Goal: Download file/media

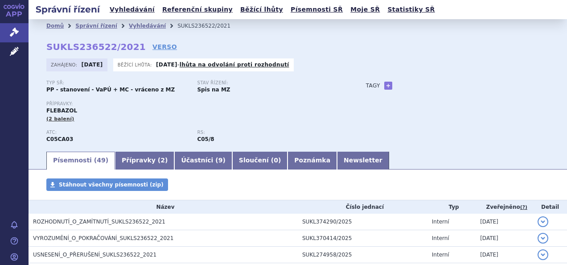
scroll to position [45, 0]
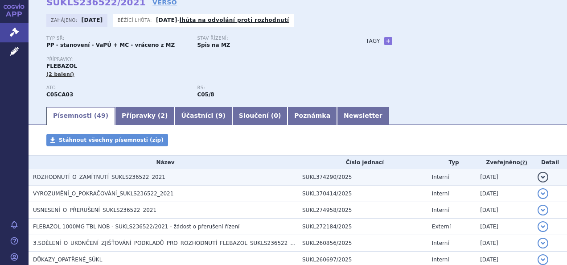
click at [118, 178] on span "ROZHODNUTÍ_O_ZAMÍTNUTÍ_SUKLS236522_2021" at bounding box center [99, 177] width 132 height 6
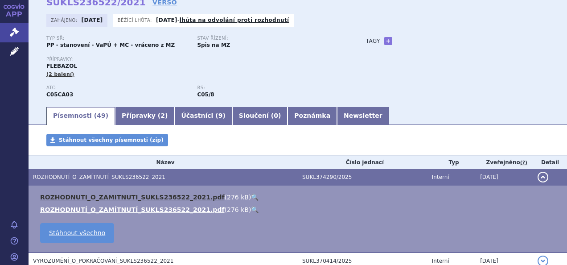
click at [120, 200] on link "ROZHODNUTI_O_ZAMITNUTI_SUKLS236522_2021.pdf" at bounding box center [132, 196] width 184 height 7
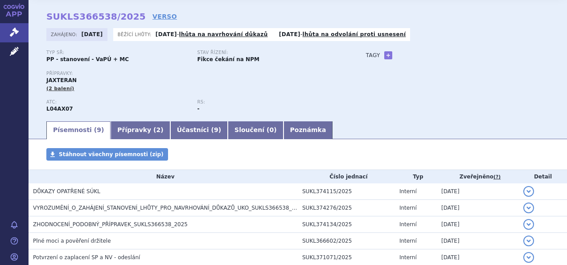
scroll to position [45, 0]
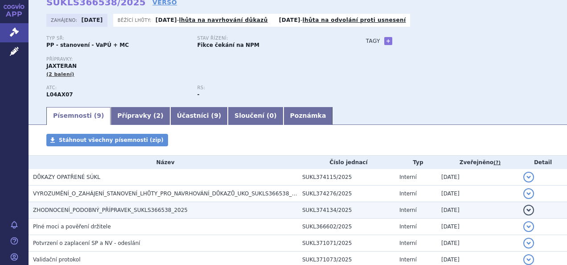
click at [135, 209] on span "ZHODNOCENÍ_PODOBNÝ_PŘÍPRAVEK_SUKLS366538_2025" at bounding box center [110, 210] width 155 height 6
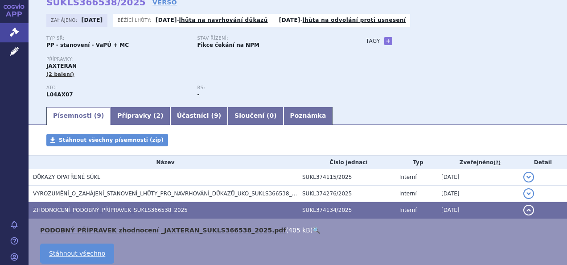
click at [145, 229] on link "PODOBNÝ PŘÍPRAVEK zhodnocení _JAXTERAN_SUKLS366538_2025.pdf" at bounding box center [163, 229] width 246 height 7
